Goal: Task Accomplishment & Management: Use online tool/utility

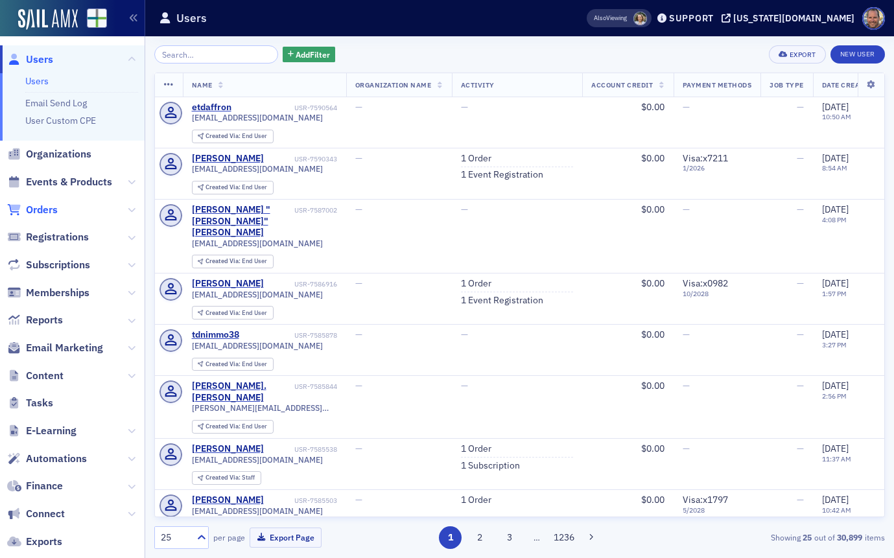
click at [40, 209] on span "Orders" at bounding box center [42, 210] width 32 height 14
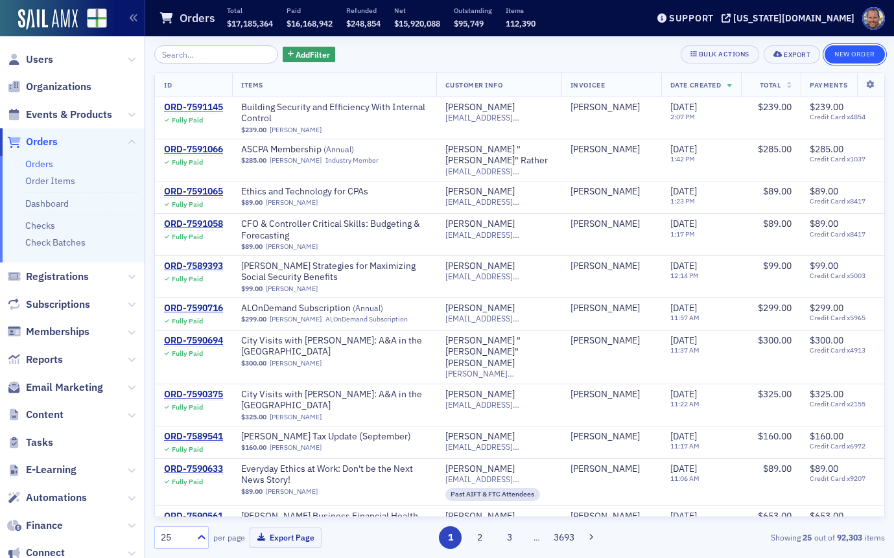
click at [847, 51] on button "New Order" at bounding box center [854, 54] width 60 height 18
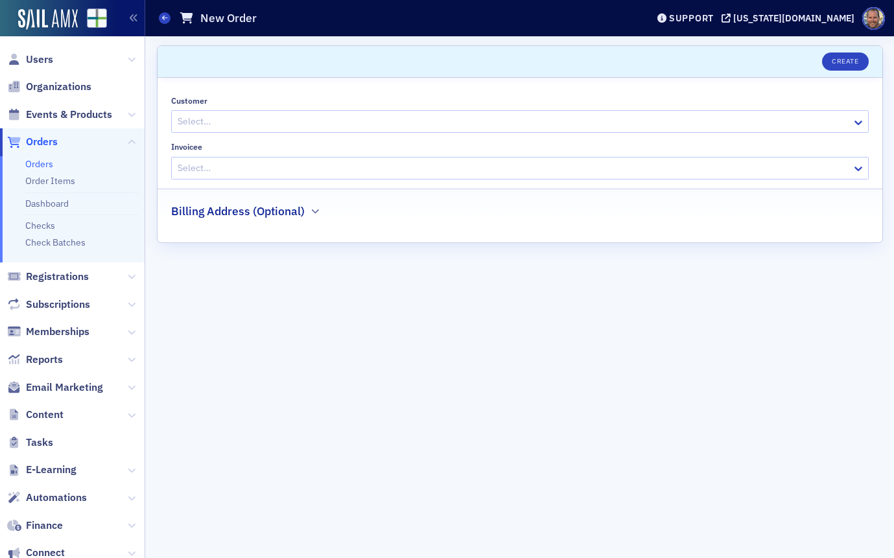
click at [291, 213] on h2 "Billing Address (Optional)" at bounding box center [237, 211] width 133 height 17
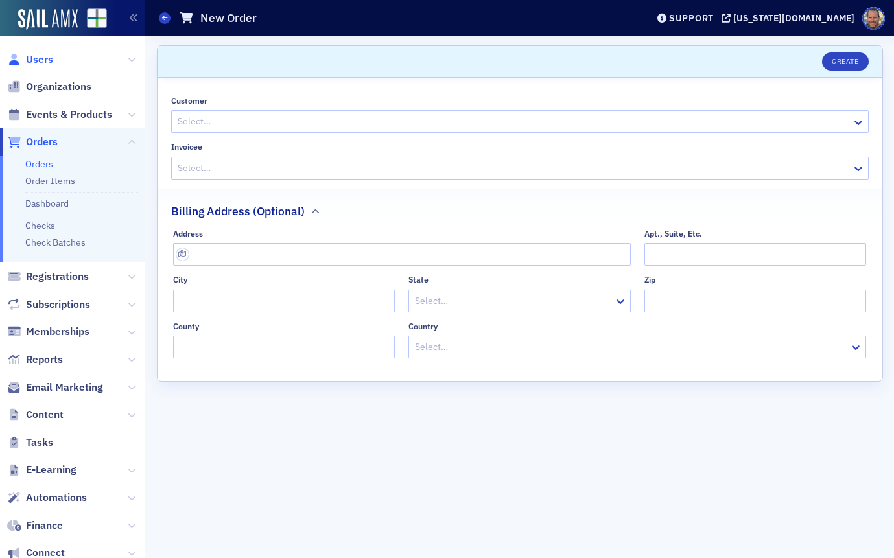
click at [26, 63] on span "Users" at bounding box center [39, 59] width 27 height 14
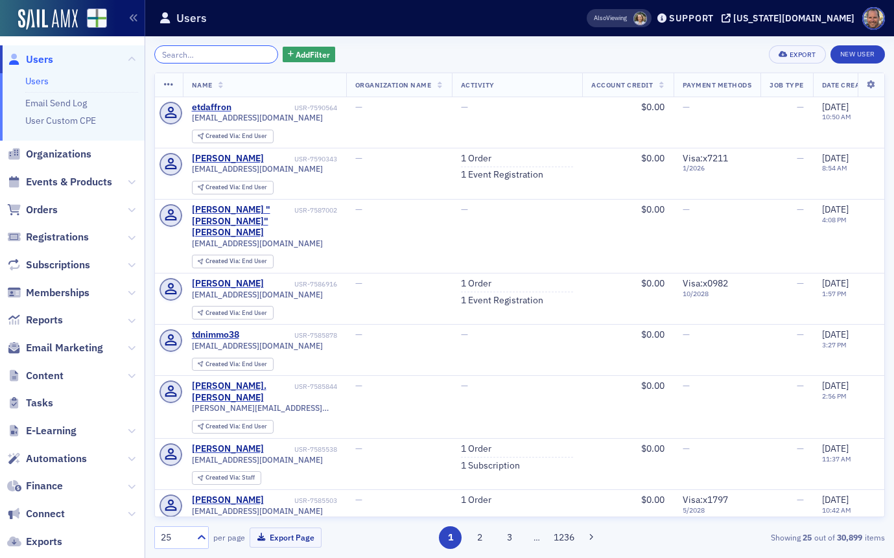
scroll to position [135, 0]
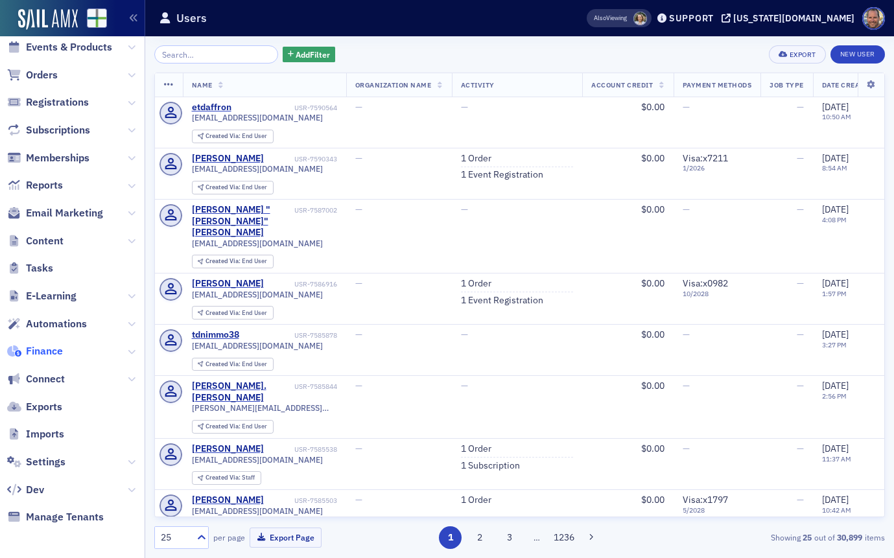
click at [38, 350] on span "Finance" at bounding box center [44, 351] width 37 height 14
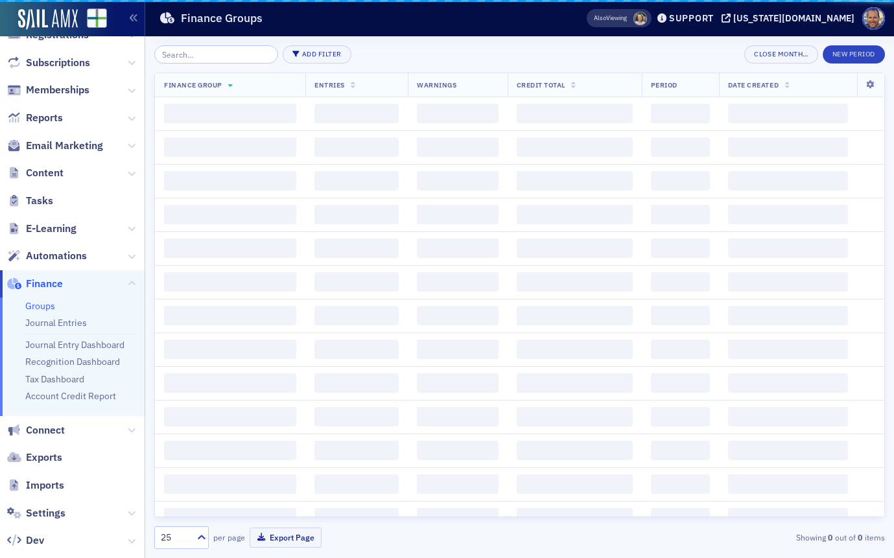
scroll to position [67, 0]
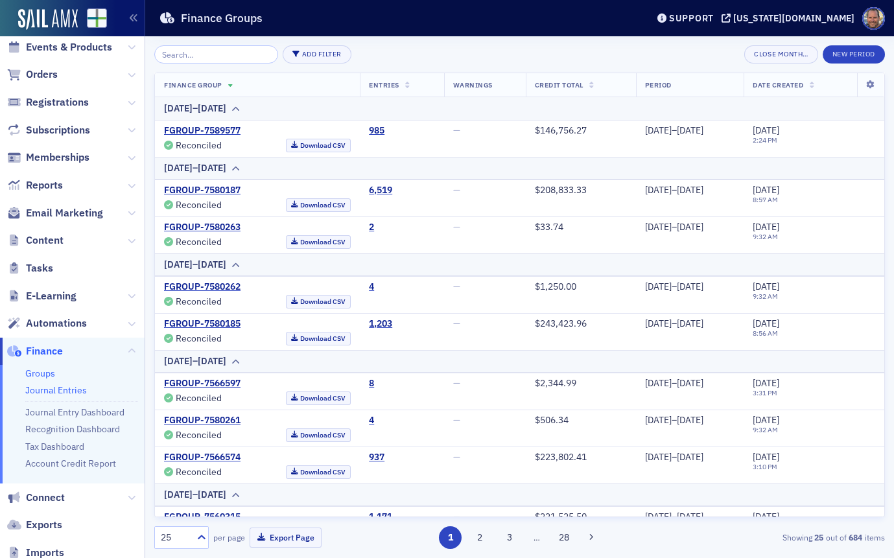
click at [50, 390] on link "Journal Entries" at bounding box center [56, 390] width 62 height 12
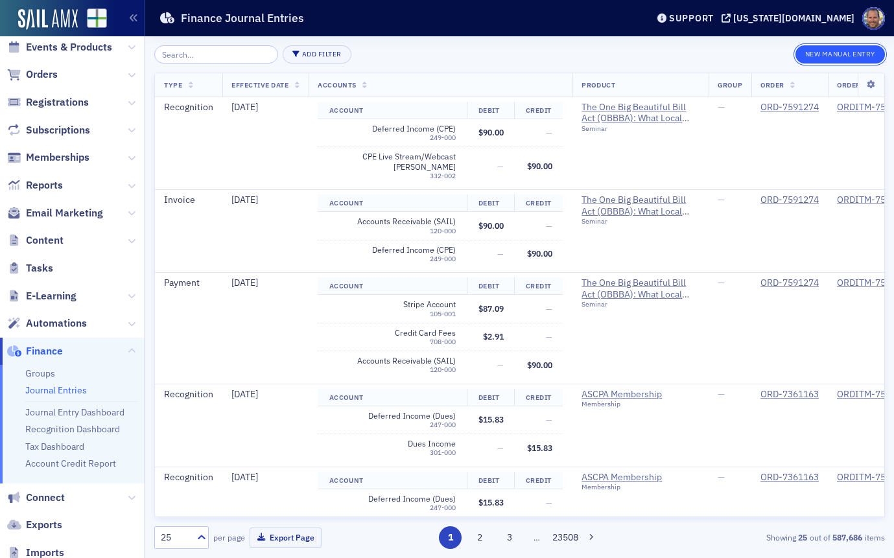
click at [829, 54] on button "New Manual Entry" at bounding box center [839, 54] width 89 height 18
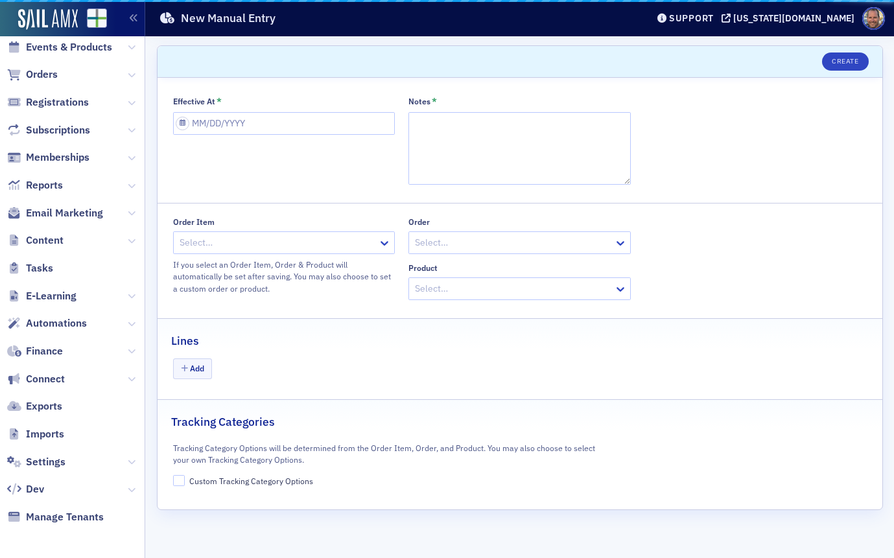
scroll to position [67, 0]
